Goal: Obtain resource: Download file/media

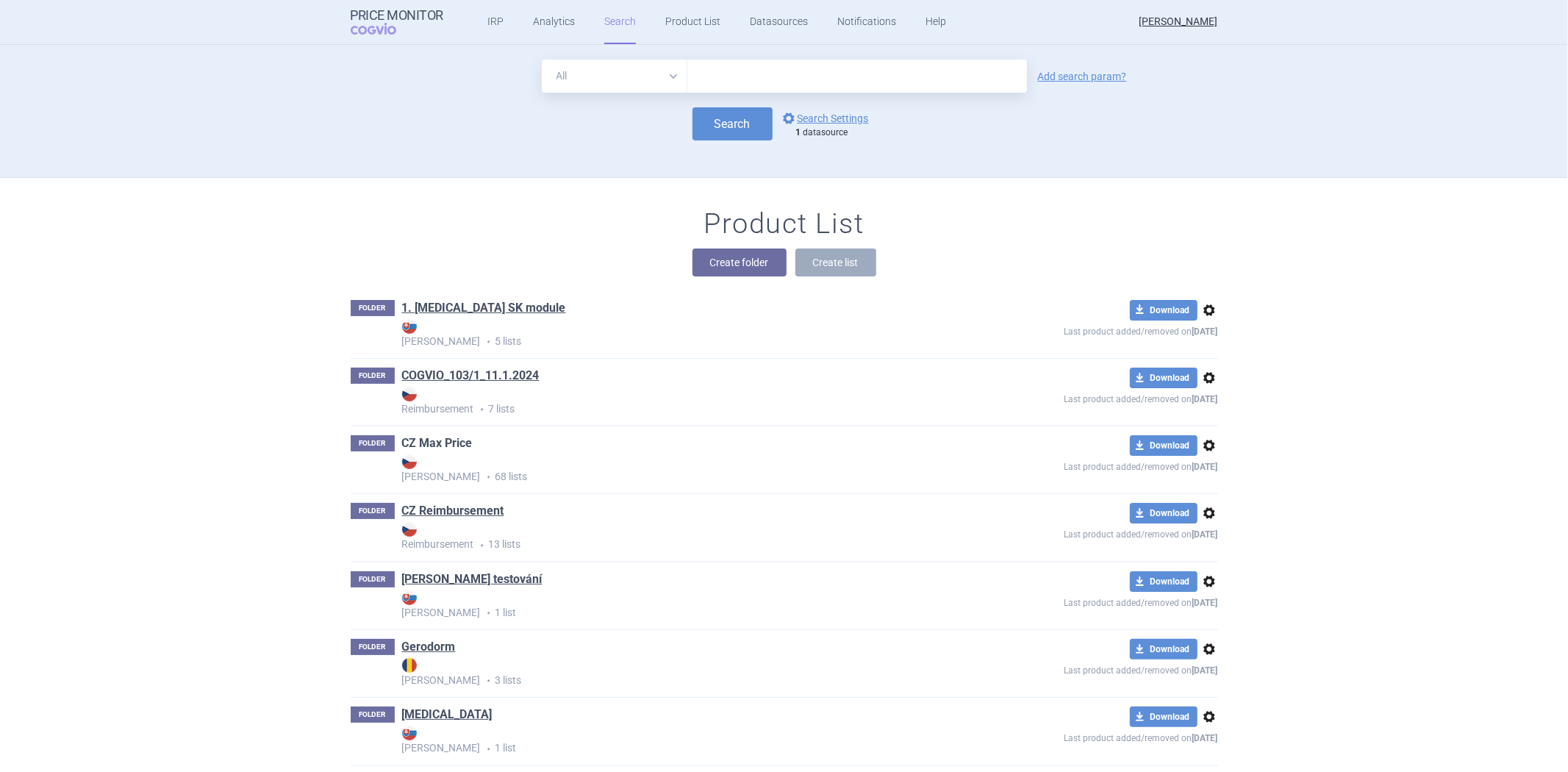
click at [441, 442] on link "CZ Max Price" at bounding box center [437, 444] width 71 height 16
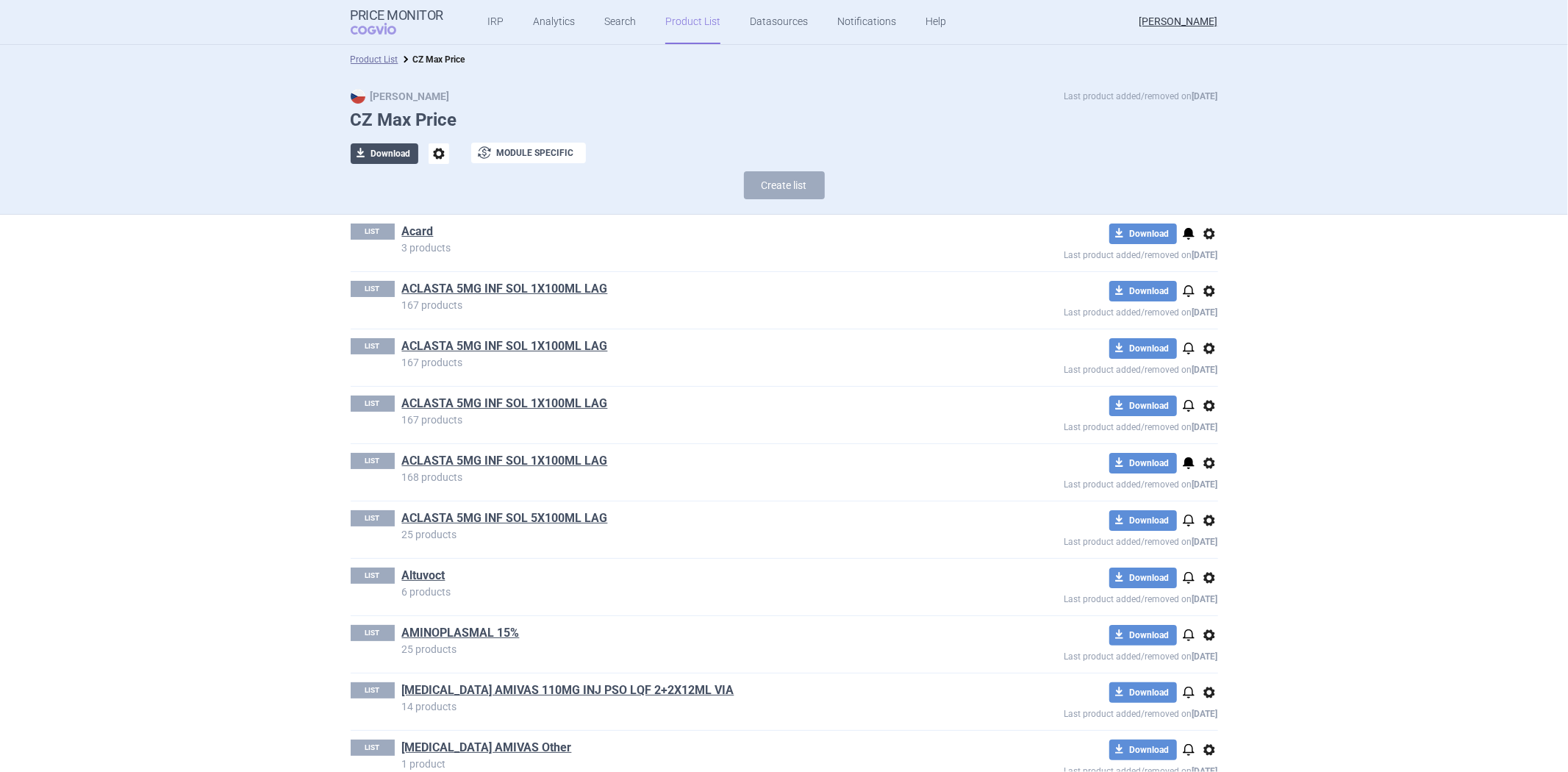
click at [403, 148] on button "download Download" at bounding box center [384, 154] width 68 height 21
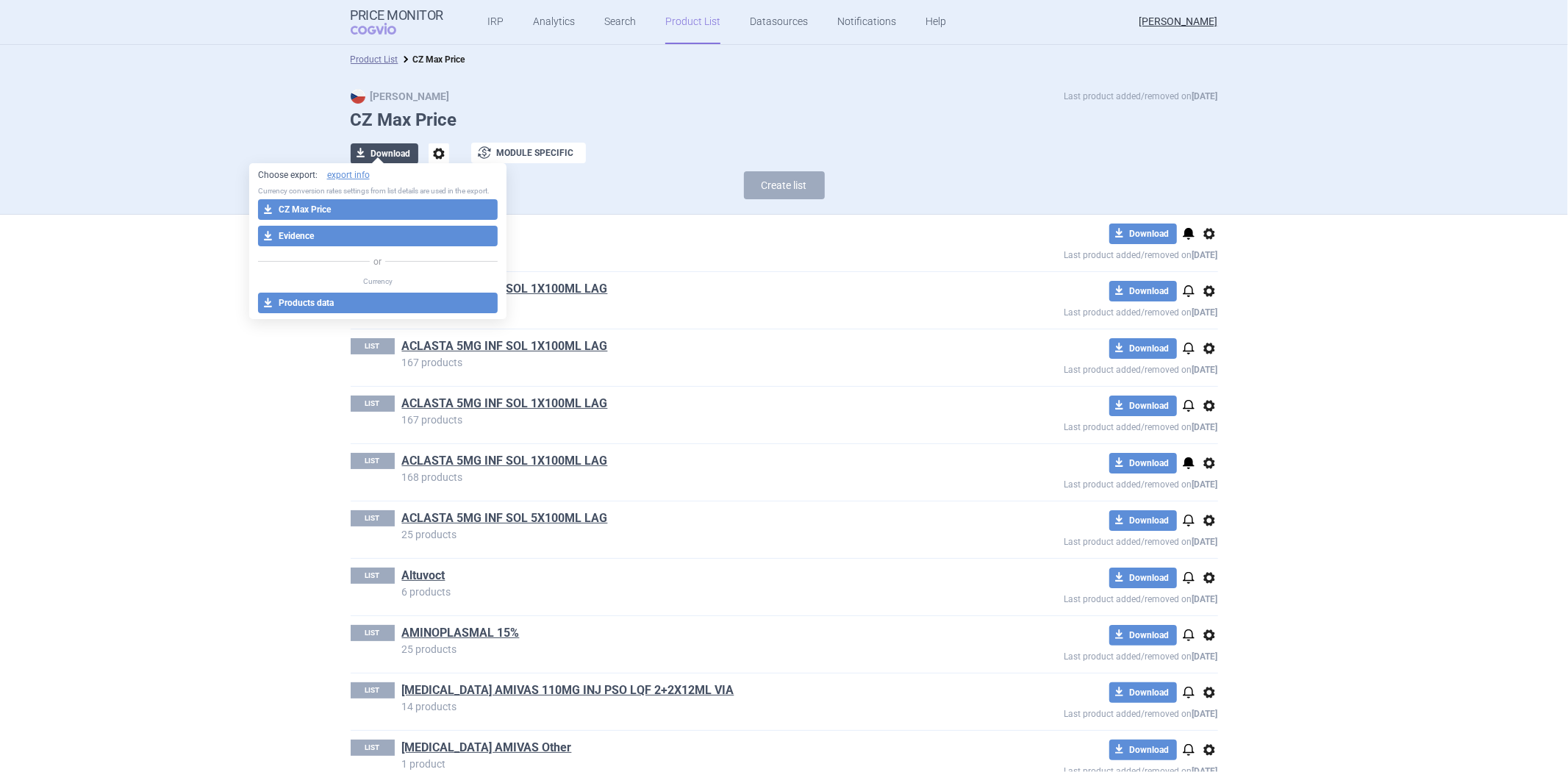
select select "EUR"
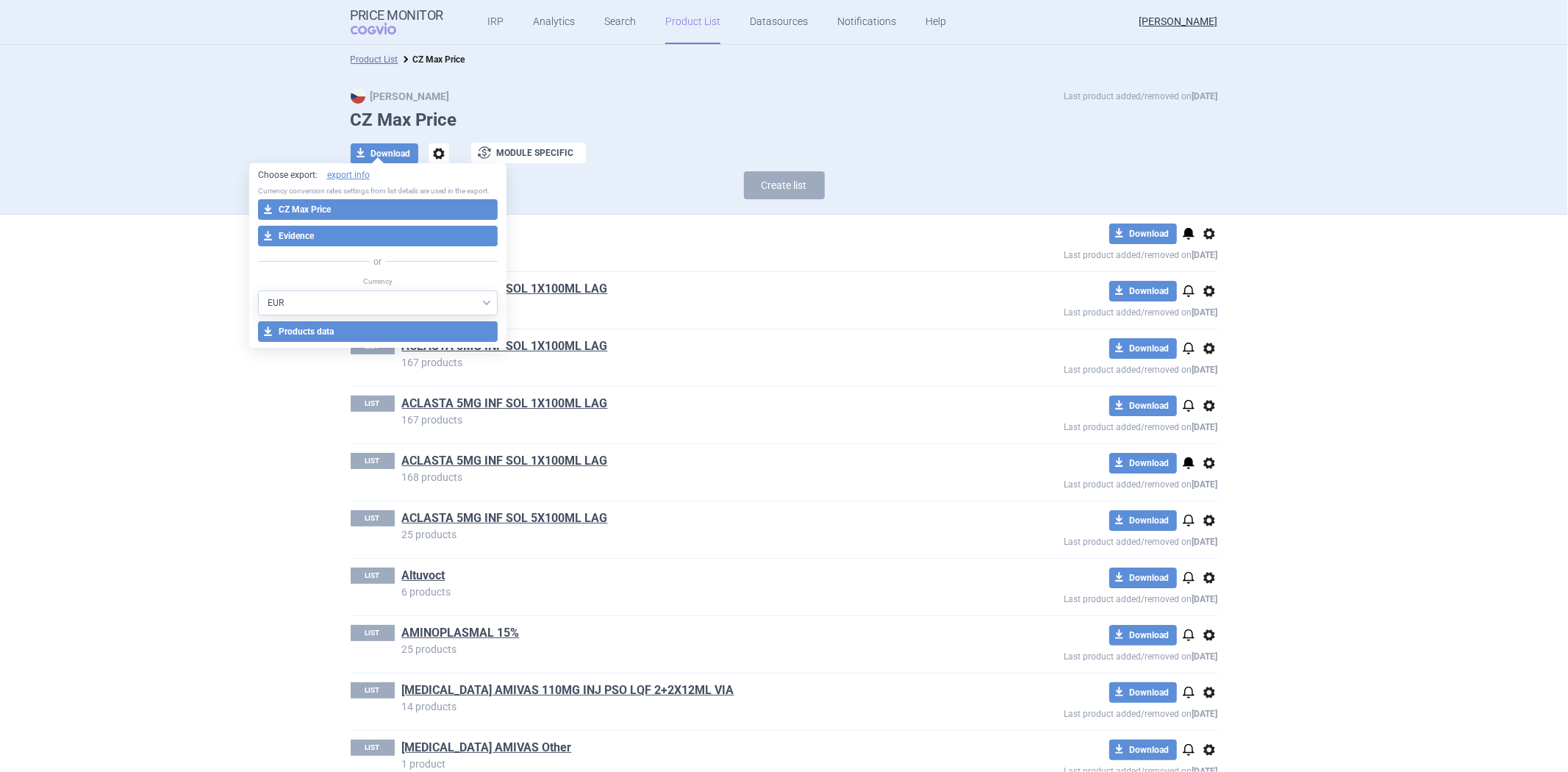
click at [674, 219] on div "LIST Acard 3 products download Download notifications options Last product adde…" at bounding box center [784, 243] width 867 height 57
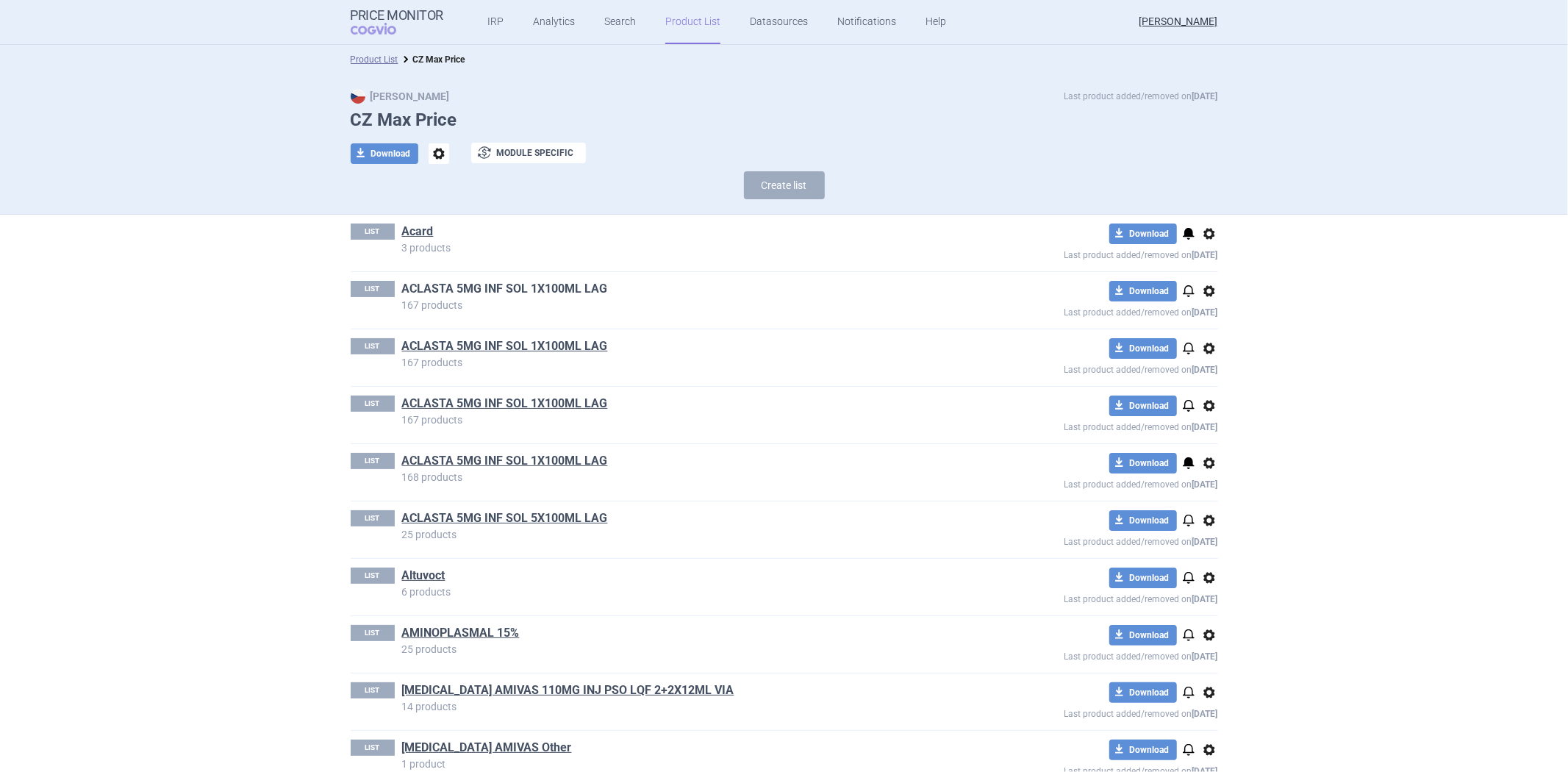
click at [569, 292] on link "ACLASTA 5MG INF SOL 1X100ML LAG" at bounding box center [505, 289] width 206 height 16
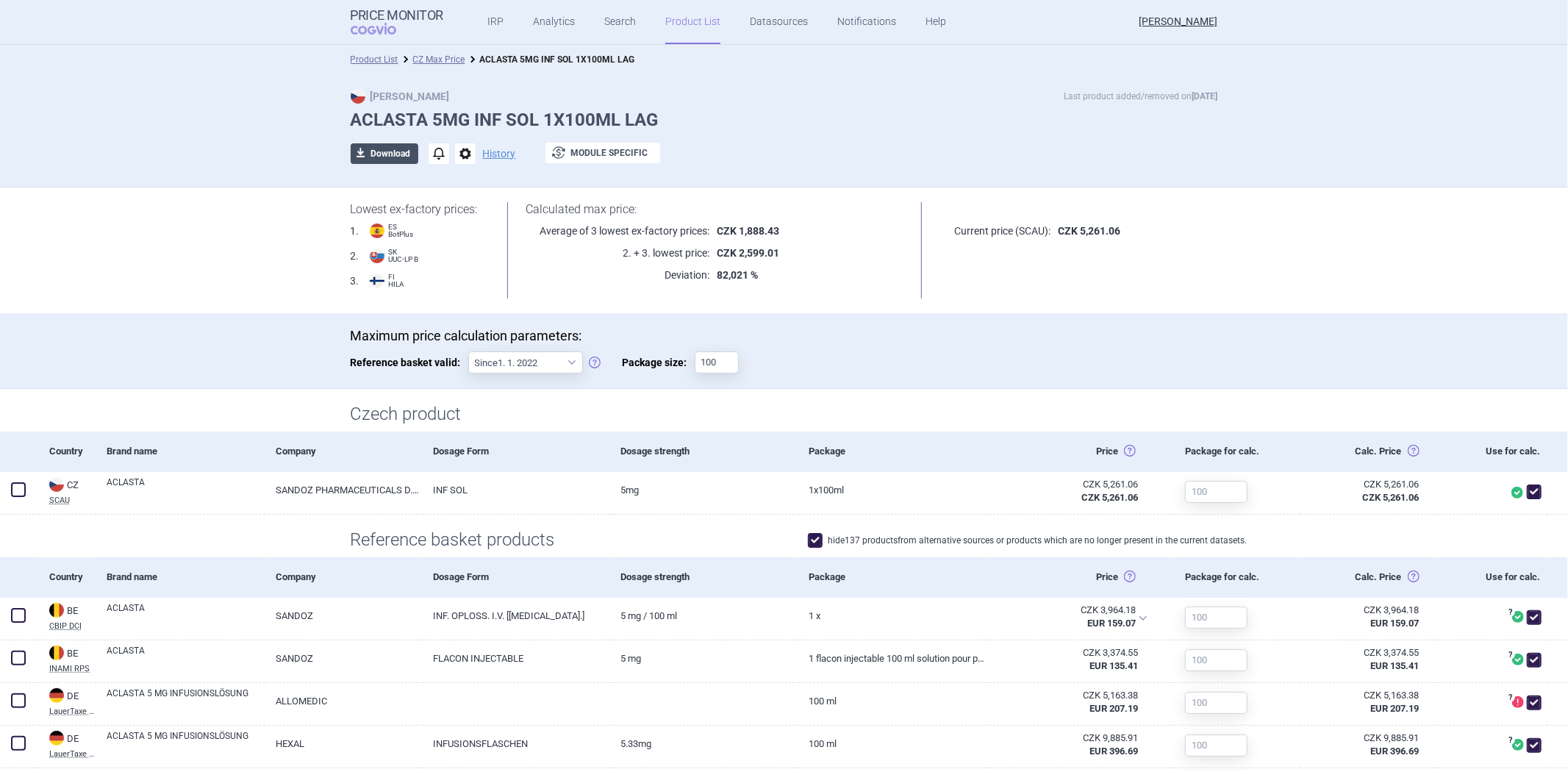
click at [385, 157] on button "download Download" at bounding box center [384, 154] width 68 height 21
select select "EUR"
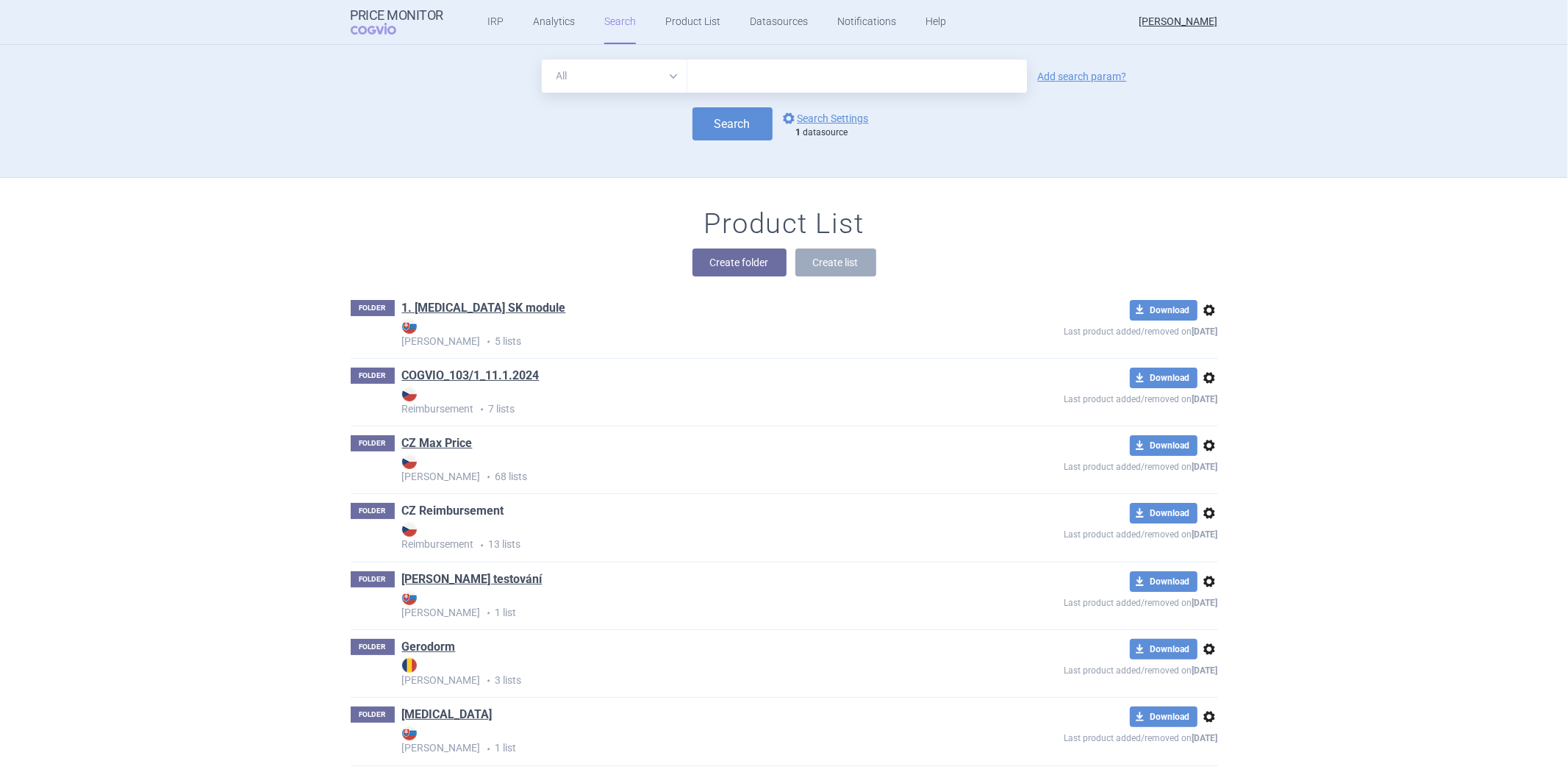
click at [440, 513] on link "CZ Reimbursement" at bounding box center [453, 511] width 102 height 16
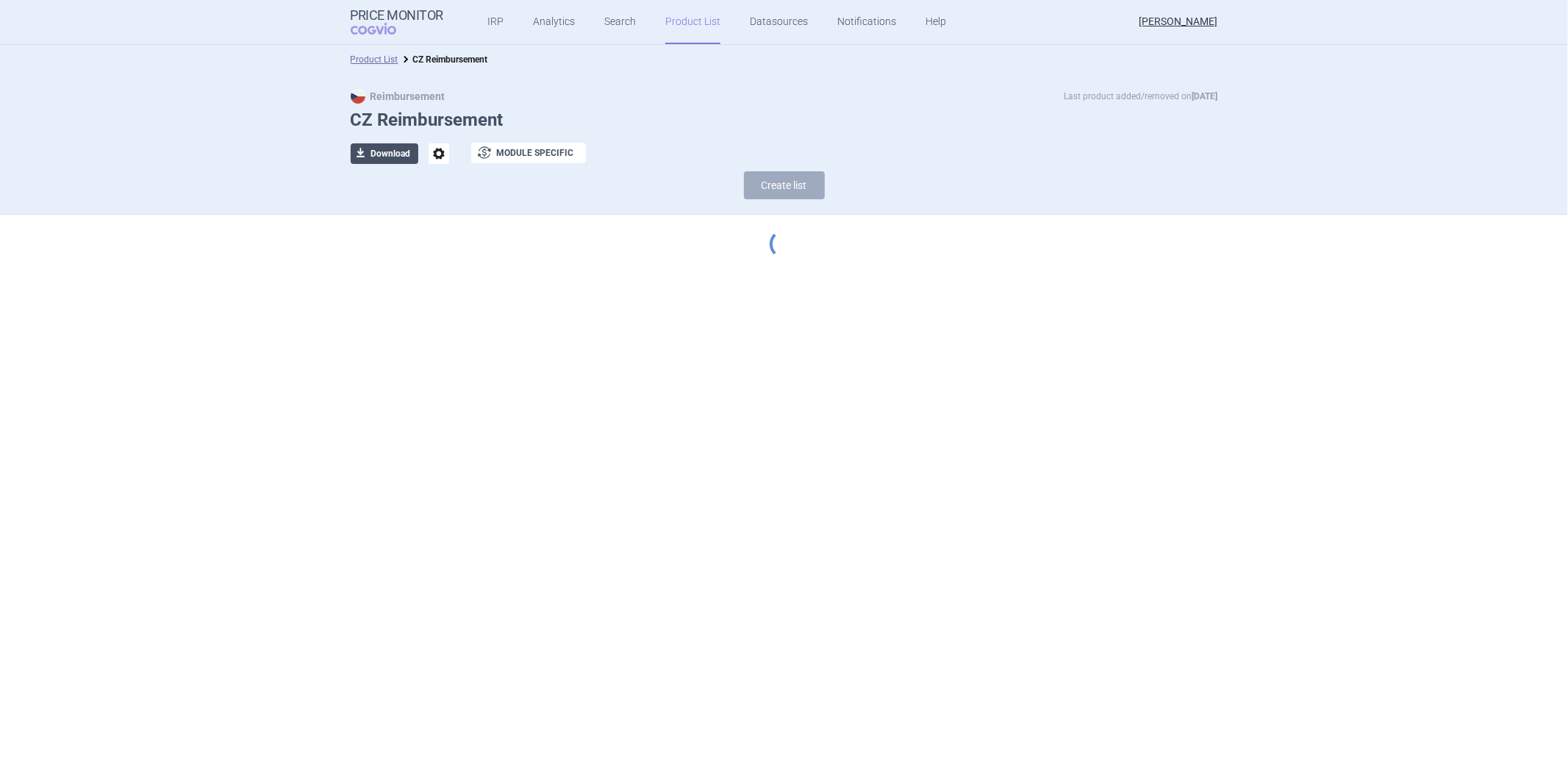
click at [400, 152] on button "download Download" at bounding box center [384, 154] width 68 height 21
select select "EUR"
